Goal: Ask a question

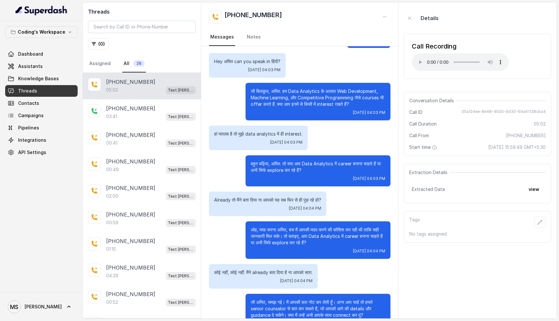
scroll to position [1397, 0]
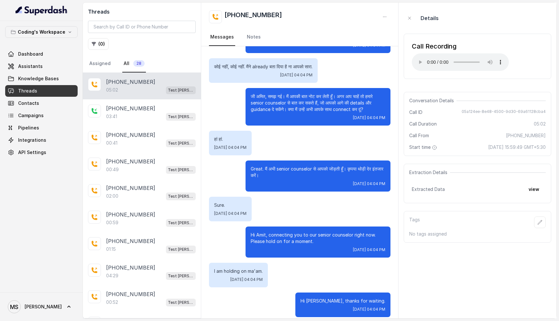
click at [263, 93] on p "जी अमित, समझ गई। मैं आपकी बात नोट कर लेती हूँ। अगर आप चाहें तो हमारे senior cou…" at bounding box center [318, 102] width 135 height 19
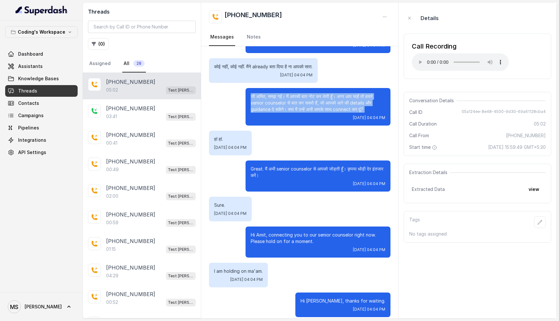
click at [263, 93] on p "जी अमित, समझ गई। मैं आपकी बात नोट कर लेती हूँ। अगर आप चाहें तो हमारे senior cou…" at bounding box center [318, 102] width 135 height 19
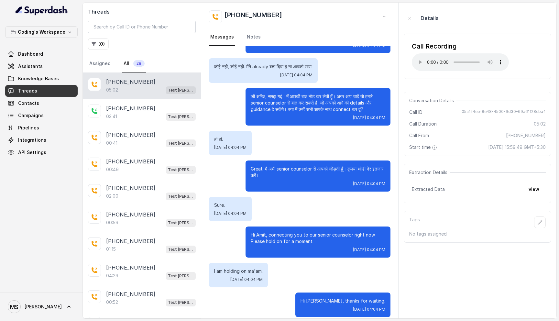
click at [263, 93] on p "जी अमित, समझ गई। मैं आपकी बात नोट कर लेती हूँ। अगर आप चाहें तो हमारे senior cou…" at bounding box center [318, 102] width 135 height 19
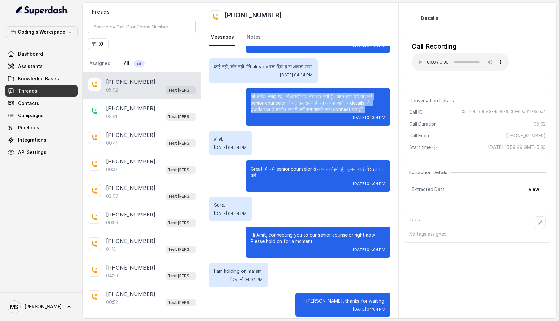
click at [263, 93] on p "जी अमित, समझ गई। मैं आपकी बात नोट कर लेती हूँ। अगर आप चाहें तो हमारे senior cou…" at bounding box center [318, 102] width 135 height 19
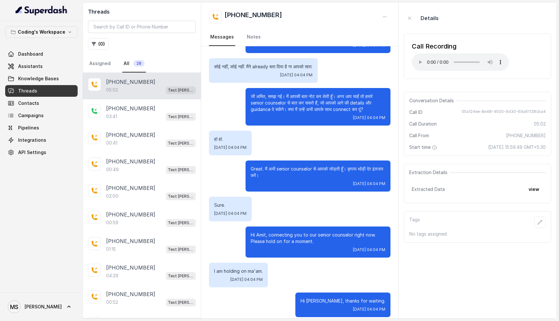
click at [263, 93] on p "जी अमित, समझ गई। मैं आपकी बात नोट कर लेती हूँ। अगर आप चाहें तो हमारे senior cou…" at bounding box center [318, 102] width 135 height 19
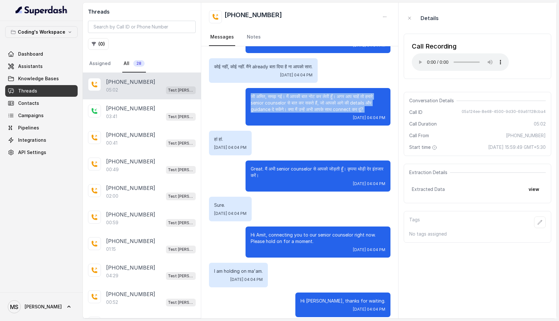
click at [263, 93] on p "जी अमित, समझ गई। मैं आपकी बात नोट कर लेती हूँ। अगर आप चाहें तो हमारे senior cou…" at bounding box center [318, 102] width 135 height 19
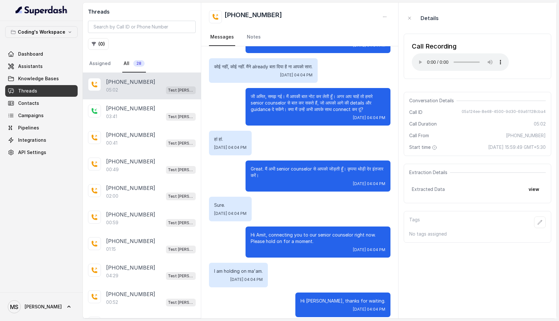
click at [263, 93] on p "जी अमित, समझ गई। मैं आपकी बात नोट कर लेती हूँ। अगर आप चाहें तो हमारे senior cou…" at bounding box center [318, 102] width 135 height 19
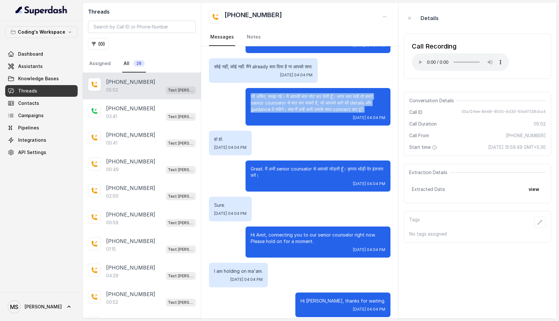
click at [263, 93] on p "जी अमित, समझ गई। मैं आपकी बात नोट कर लेती हूँ। अगर आप चाहें तो हमारे senior cou…" at bounding box center [318, 102] width 135 height 19
click at [290, 93] on p "जी अमित, समझ गई। मैं आपकी बात नोट कर लेती हूँ। अगर आप चाहें तो हमारे senior cou…" at bounding box center [318, 102] width 135 height 19
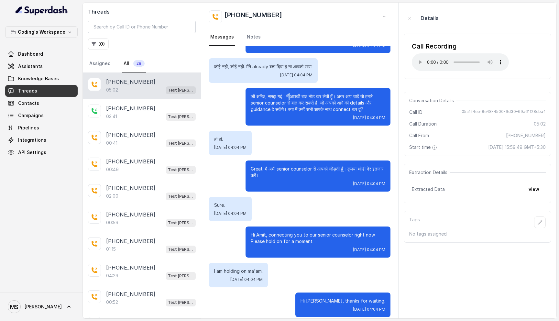
click at [290, 93] on p "जी अमित, समझ गई। मैं आपकी बात नोट कर लेती हूँ। अगर आप चाहें तो हमारे senior cou…" at bounding box center [318, 102] width 135 height 19
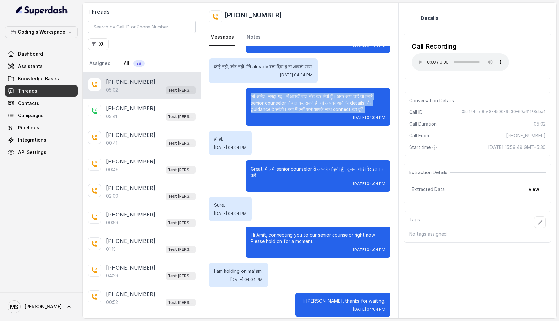
click at [290, 93] on p "जी अमित, समझ गई। मैं आपकी बात नोट कर लेती हूँ। अगर आप चाहें तो हमारे senior cou…" at bounding box center [318, 102] width 135 height 19
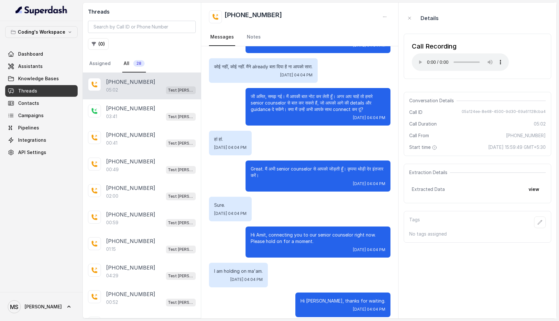
click at [290, 94] on p "जी अमित, समझ गई। मैं आपकी बात नोट कर लेती हूँ। अगर आप चाहें तो हमारे senior cou…" at bounding box center [318, 102] width 135 height 19
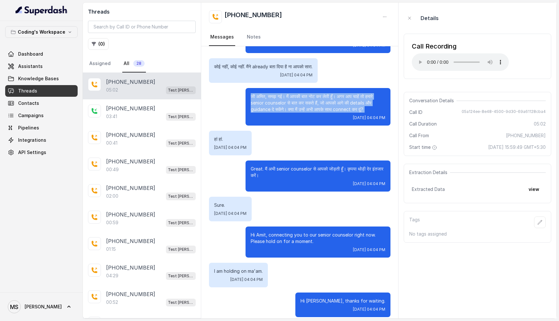
click at [290, 94] on p "जी अमित, समझ गई। मैं आपकी बात नोट कर लेती हूँ। अगर आप चाहें तो हमारे senior cou…" at bounding box center [318, 102] width 135 height 19
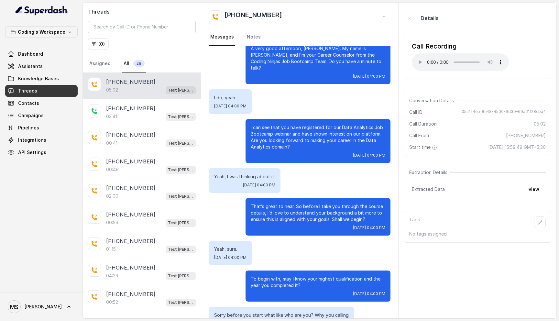
scroll to position [0, 0]
